Goal: Task Accomplishment & Management: Use online tool/utility

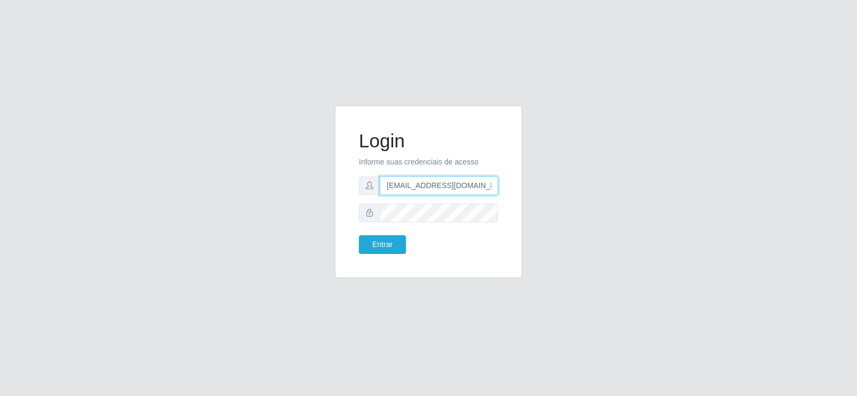
drag, startPoint x: 482, startPoint y: 192, endPoint x: 376, endPoint y: 214, distance: 108.9
click at [366, 221] on form "Login Informe suas credenciais de acesso [EMAIL_ADDRESS][DOMAIN_NAME] Entrar" at bounding box center [428, 192] width 139 height 124
type input "[DOMAIN_NAME]"
drag, startPoint x: 449, startPoint y: 192, endPoint x: 300, endPoint y: 185, distance: 149.5
click at [301, 187] on div "Login Informe suas credenciais de acesso Entrar" at bounding box center [428, 197] width 610 height 185
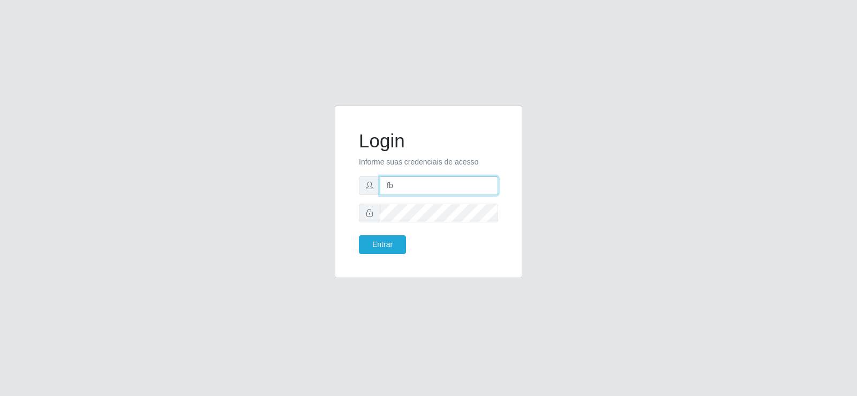
type input "[EMAIL_ADDRESS][DOMAIN_NAME]"
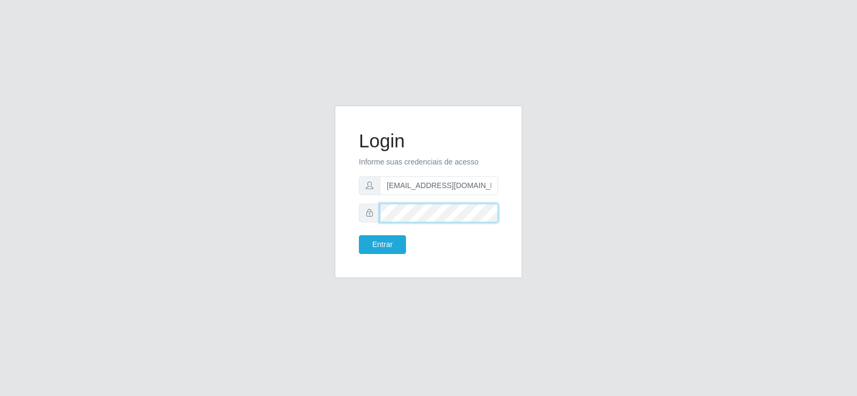
click at [307, 210] on div "Login Informe suas credenciais de acesso [EMAIL_ADDRESS][DOMAIN_NAME] Entrar" at bounding box center [428, 197] width 610 height 185
click at [358, 248] on div "Entrar" at bounding box center [390, 244] width 78 height 19
click at [374, 247] on button "Entrar" at bounding box center [382, 244] width 47 height 19
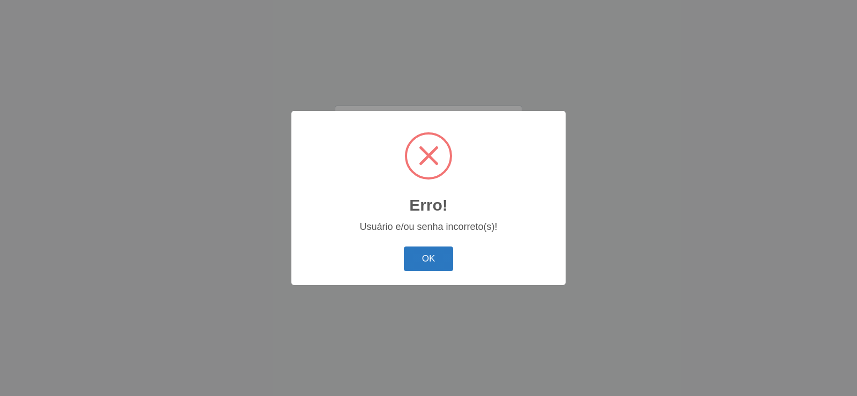
drag, startPoint x: 433, startPoint y: 265, endPoint x: 432, endPoint y: 259, distance: 6.1
click at [433, 263] on button "OK" at bounding box center [429, 258] width 50 height 25
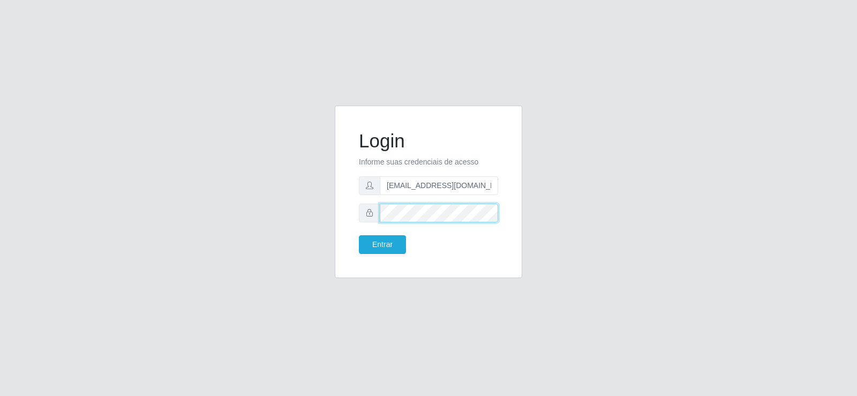
click at [368, 222] on form "Login Informe suas credenciais de acesso [EMAIL_ADDRESS][DOMAIN_NAME] Entrar" at bounding box center [428, 192] width 139 height 124
click at [382, 243] on button "Entrar" at bounding box center [382, 244] width 47 height 19
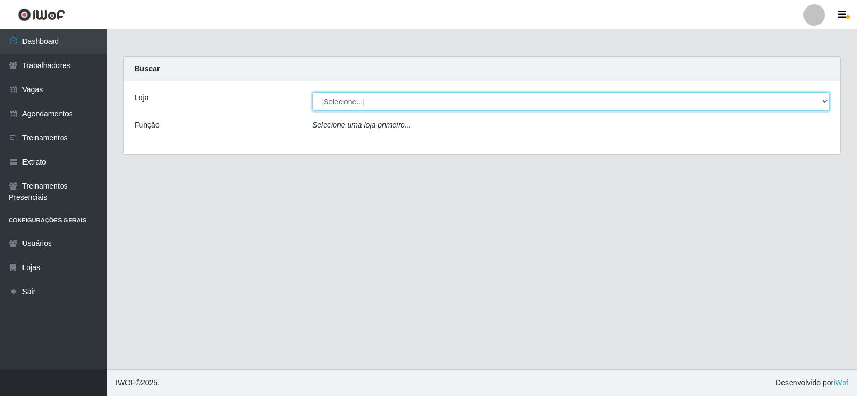
click at [362, 97] on select "[Selecione...] Supermercado Tadeu - [GEOGRAPHIC_DATA]" at bounding box center [570, 101] width 517 height 19
select select "195"
click at [312, 92] on select "[Selecione...] Supermercado Tadeu - [GEOGRAPHIC_DATA]" at bounding box center [570, 101] width 517 height 19
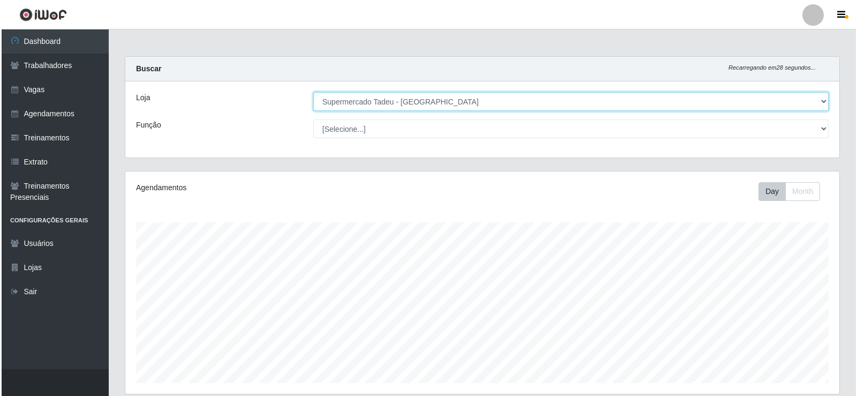
scroll to position [268, 0]
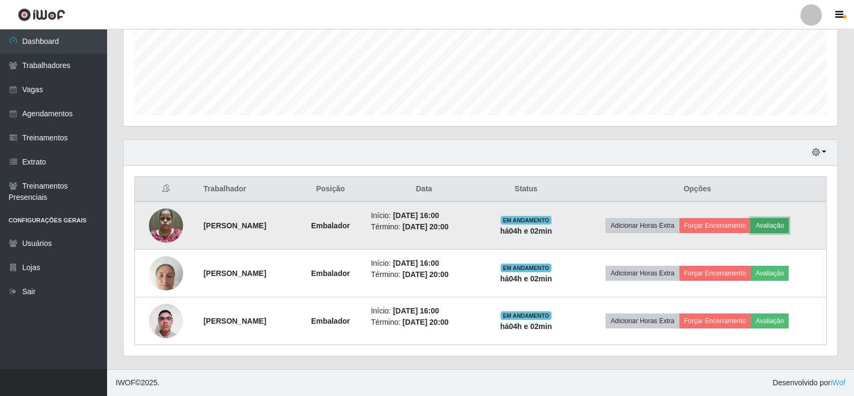
click at [786, 224] on button "Avaliação" at bounding box center [770, 225] width 38 height 15
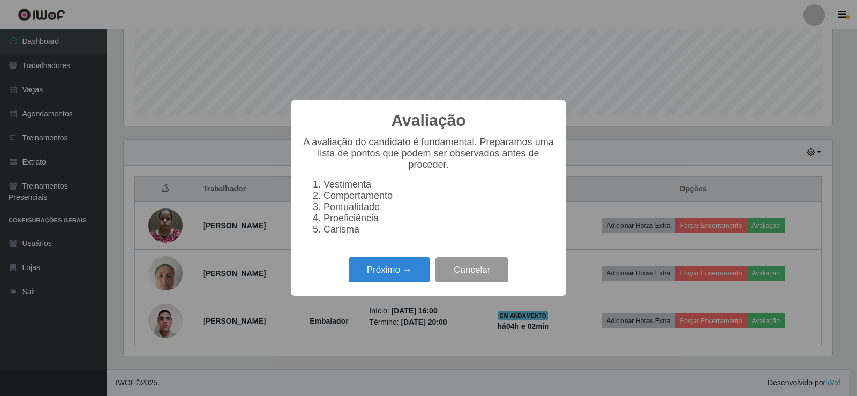
scroll to position [222, 708]
click at [401, 266] on button "Próximo →" at bounding box center [389, 269] width 81 height 25
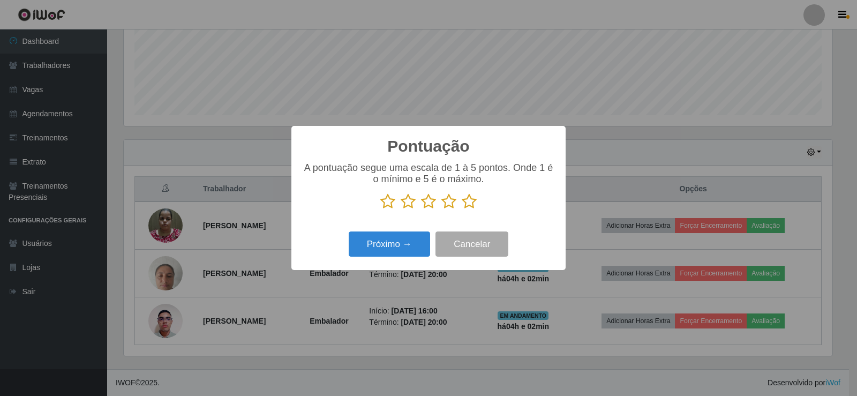
click at [465, 200] on icon at bounding box center [469, 201] width 15 height 16
click at [462, 209] on input "radio" at bounding box center [462, 209] width 0 height 0
click at [403, 248] on button "Próximo →" at bounding box center [389, 243] width 81 height 25
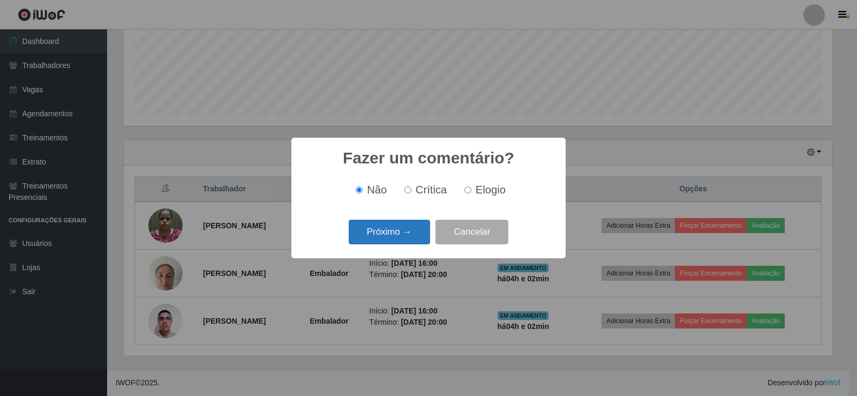
click at [398, 236] on button "Próximo →" at bounding box center [389, 232] width 81 height 25
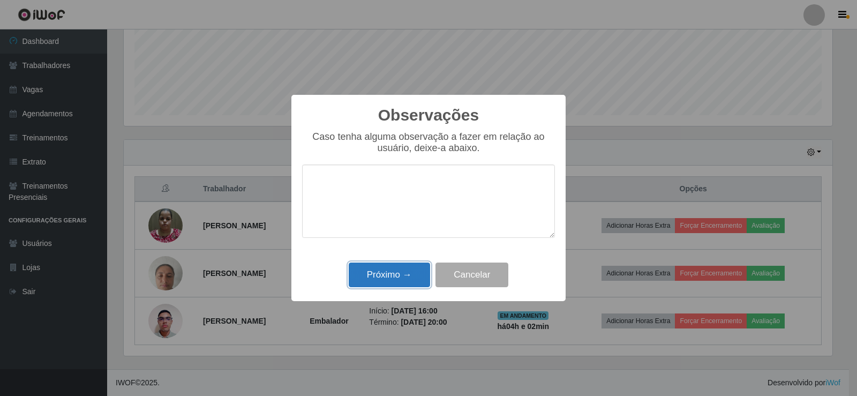
click at [389, 286] on button "Próximo →" at bounding box center [389, 274] width 81 height 25
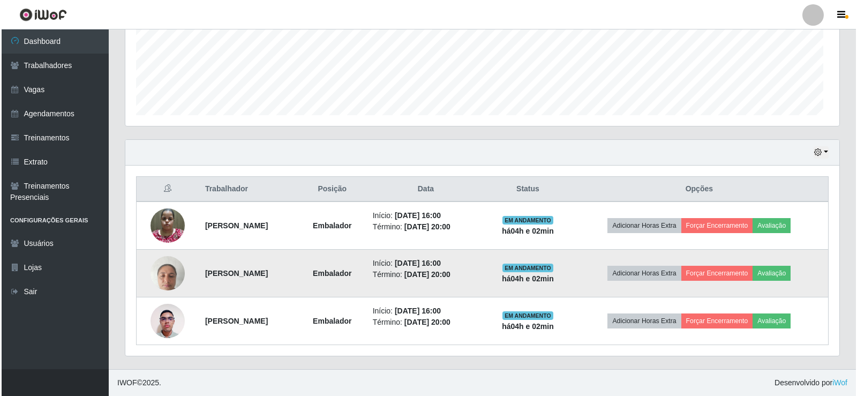
scroll to position [222, 714]
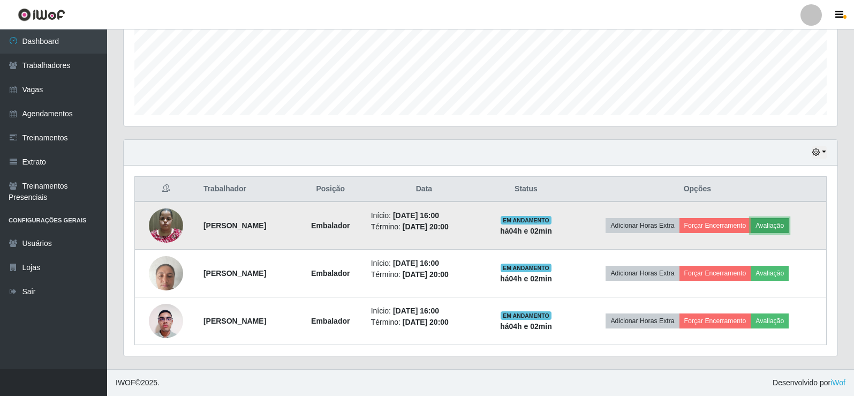
click at [789, 227] on button "Avaliação" at bounding box center [770, 225] width 38 height 15
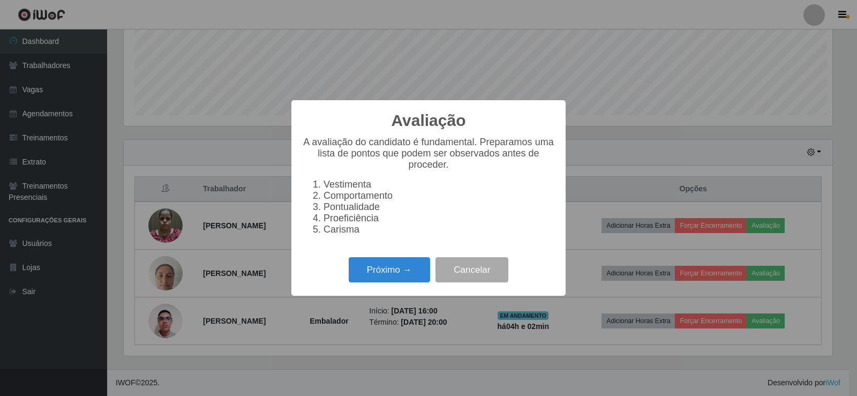
scroll to position [222, 708]
click at [378, 275] on button "Próximo →" at bounding box center [389, 269] width 81 height 25
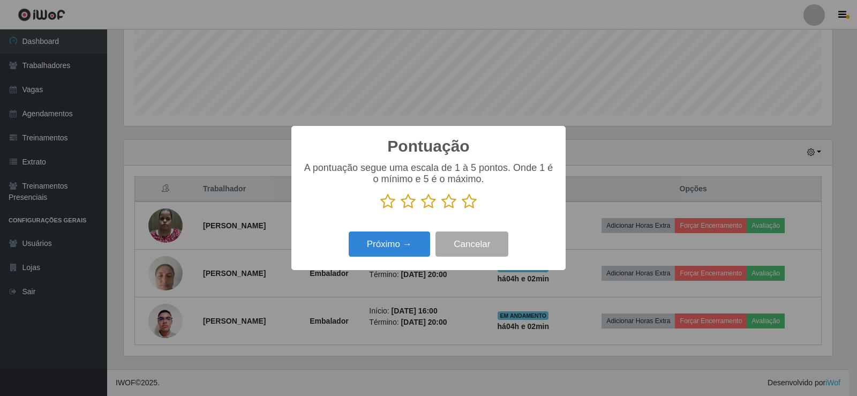
click at [471, 202] on icon at bounding box center [469, 201] width 15 height 16
click at [462, 209] on input "radio" at bounding box center [462, 209] width 0 height 0
click at [383, 231] on div "Próximo → Cancelar" at bounding box center [428, 244] width 253 height 31
click at [384, 240] on button "Próximo →" at bounding box center [389, 243] width 81 height 25
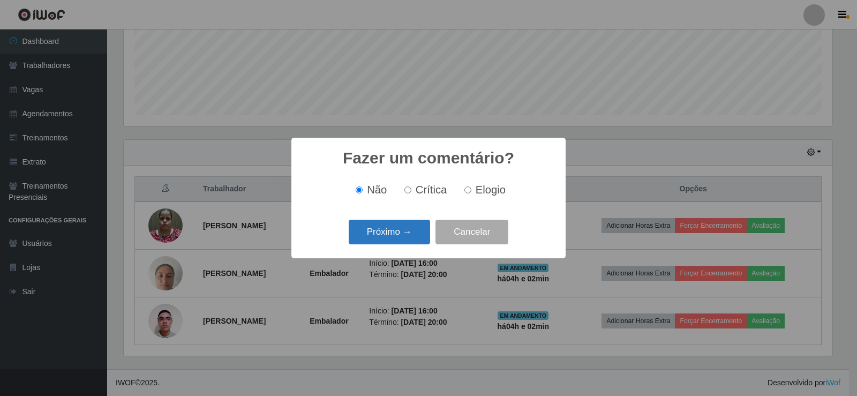
click at [395, 233] on button "Próximo →" at bounding box center [389, 232] width 81 height 25
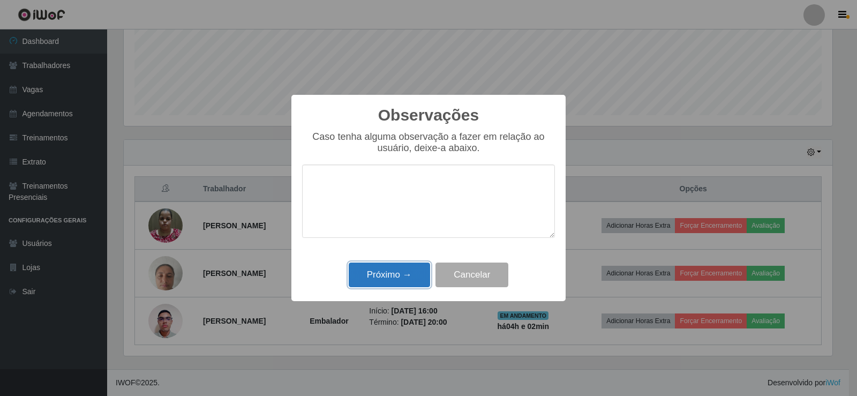
click at [386, 276] on button "Próximo →" at bounding box center [389, 274] width 81 height 25
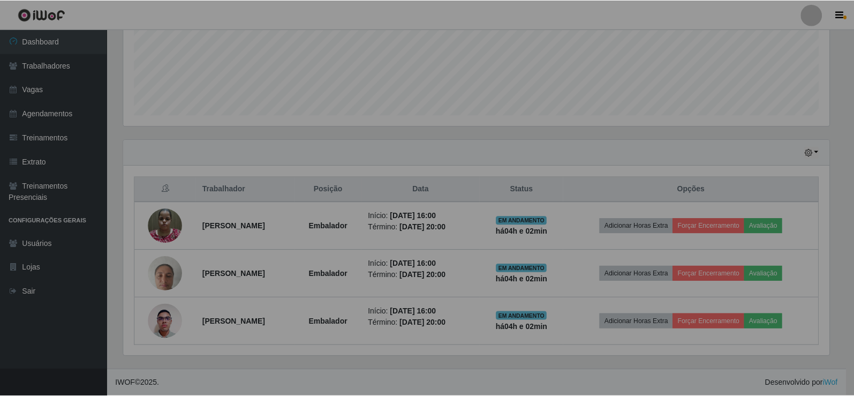
scroll to position [222, 714]
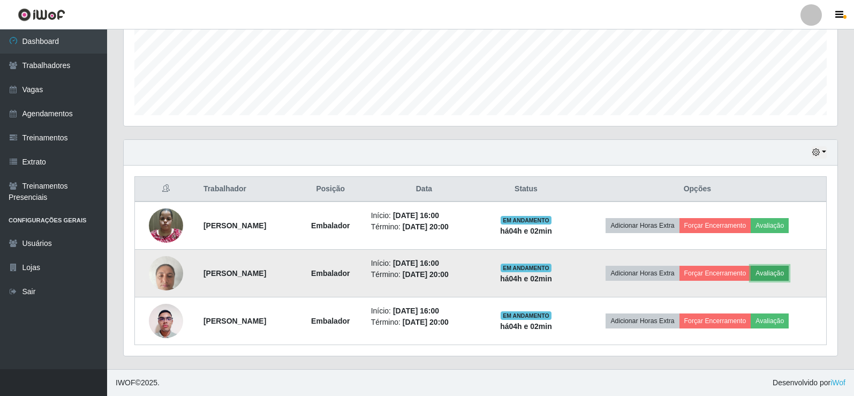
click at [780, 273] on button "Avaliação" at bounding box center [770, 273] width 38 height 15
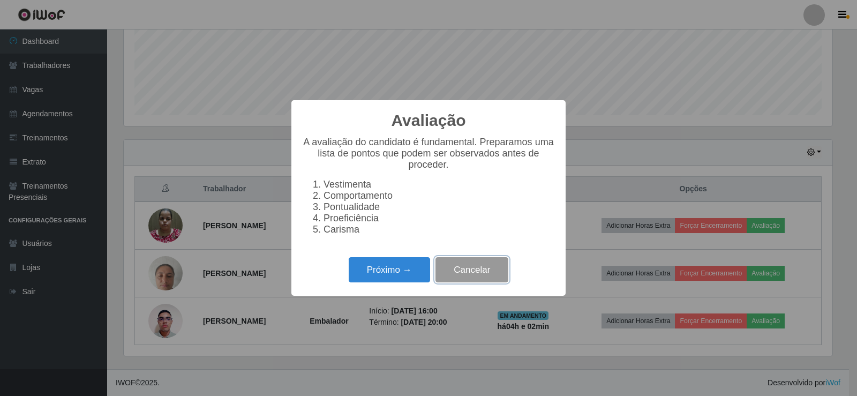
click at [487, 276] on button "Cancelar" at bounding box center [471, 269] width 73 height 25
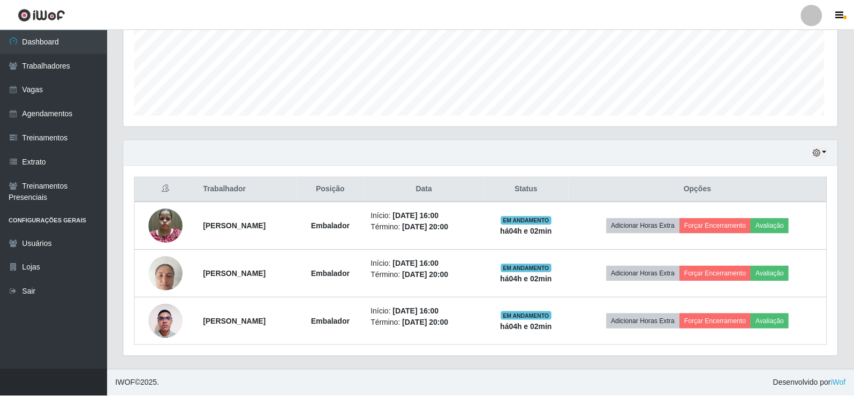
scroll to position [222, 714]
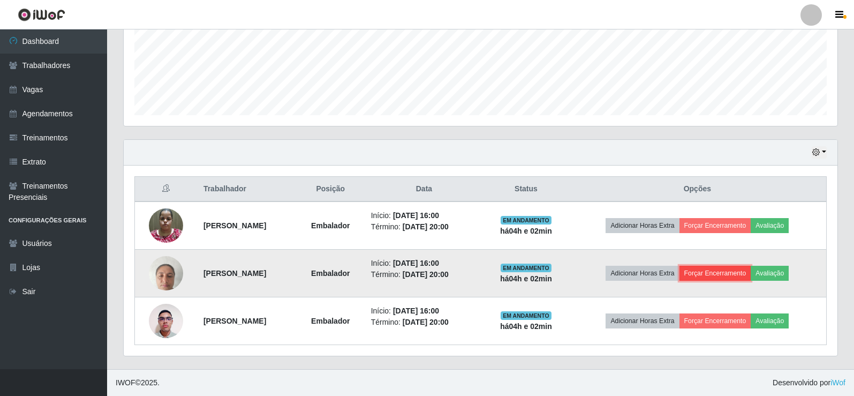
click at [720, 271] on button "Forçar Encerramento" at bounding box center [715, 273] width 72 height 15
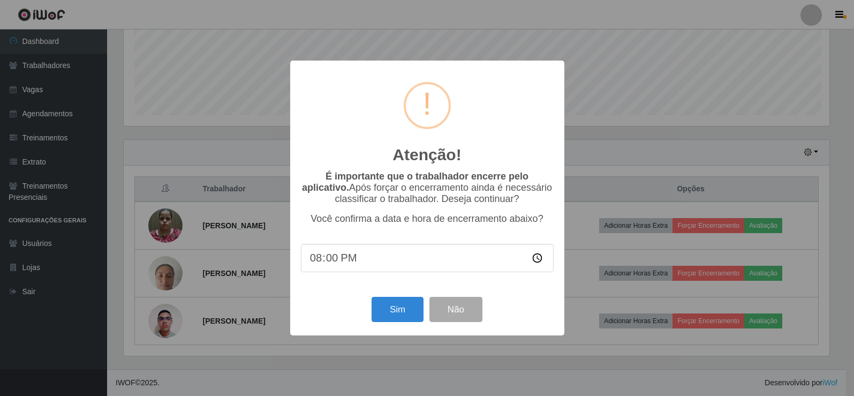
scroll to position [222, 708]
click at [390, 308] on button "Sim" at bounding box center [399, 309] width 52 height 25
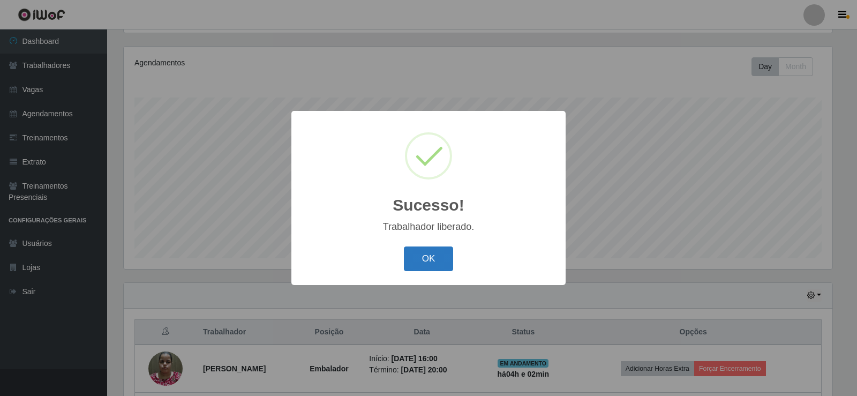
click at [428, 266] on button "OK" at bounding box center [429, 258] width 50 height 25
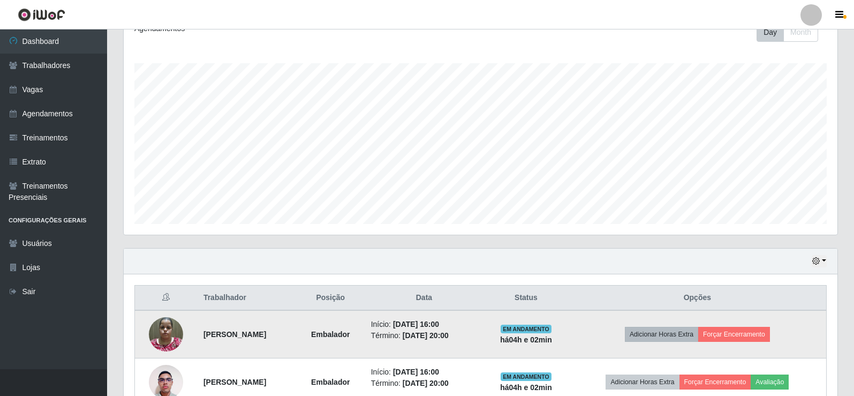
scroll to position [220, 0]
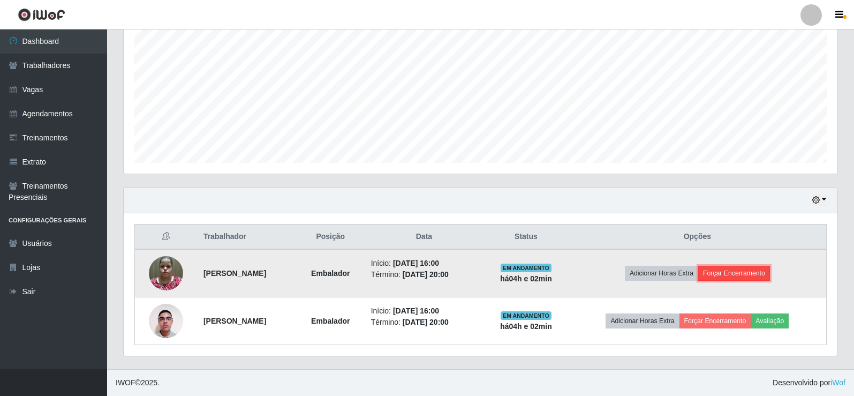
click at [763, 271] on button "Forçar Encerramento" at bounding box center [734, 273] width 72 height 15
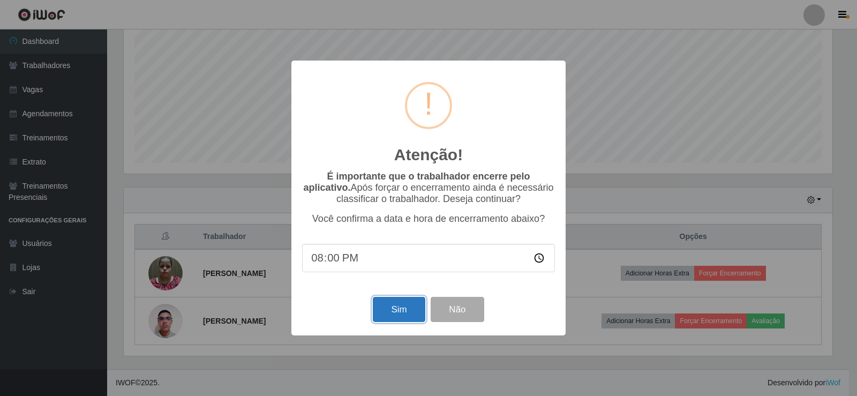
click at [403, 314] on button "Sim" at bounding box center [399, 309] width 52 height 25
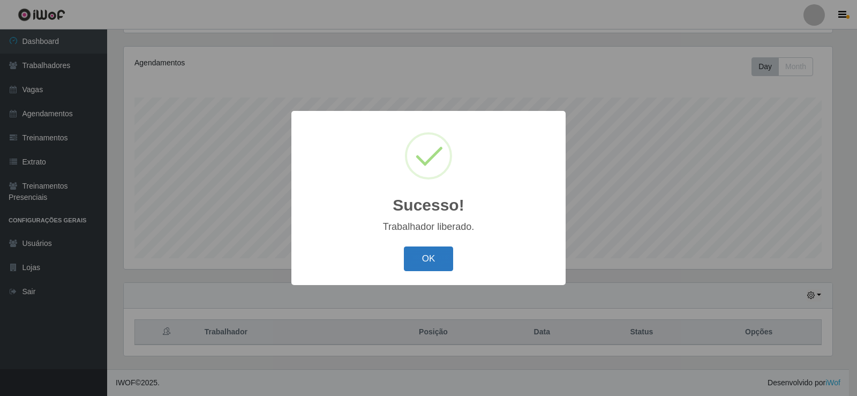
click at [414, 255] on button "OK" at bounding box center [429, 258] width 50 height 25
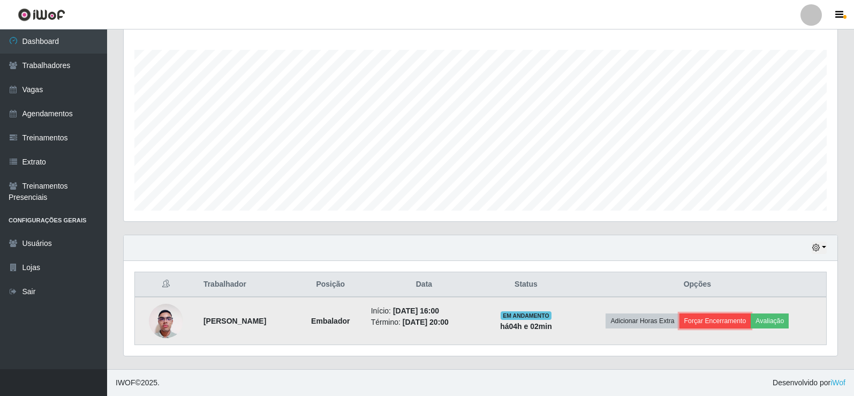
click at [738, 315] on button "Forçar Encerramento" at bounding box center [715, 320] width 72 height 15
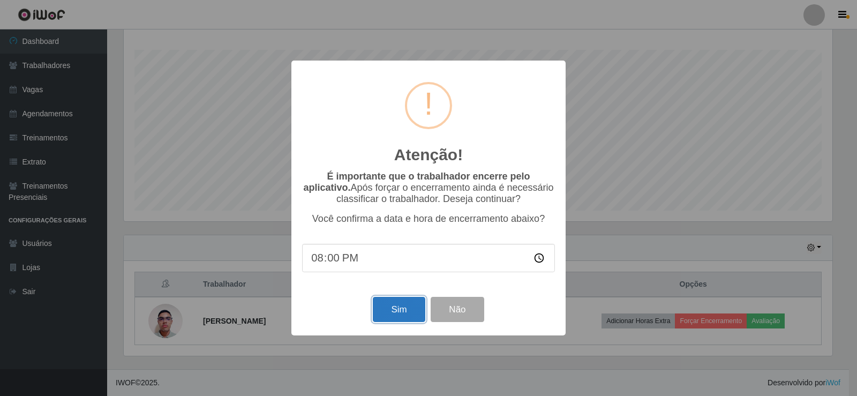
click at [381, 311] on button "Sim" at bounding box center [399, 309] width 52 height 25
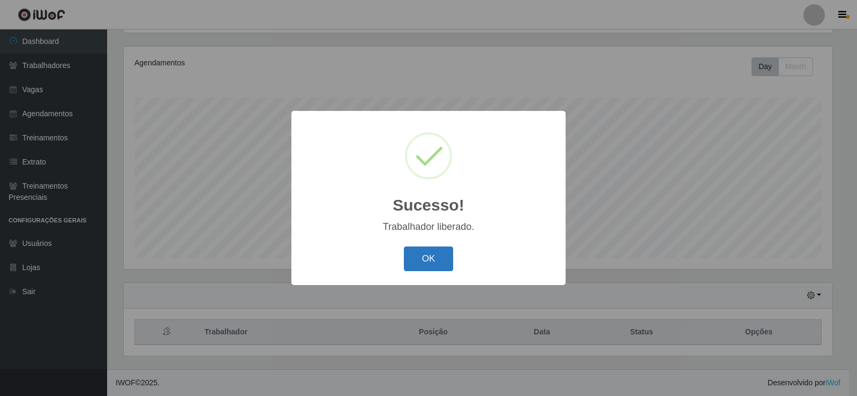
click at [435, 260] on button "OK" at bounding box center [429, 258] width 50 height 25
